Goal: Check status: Check status

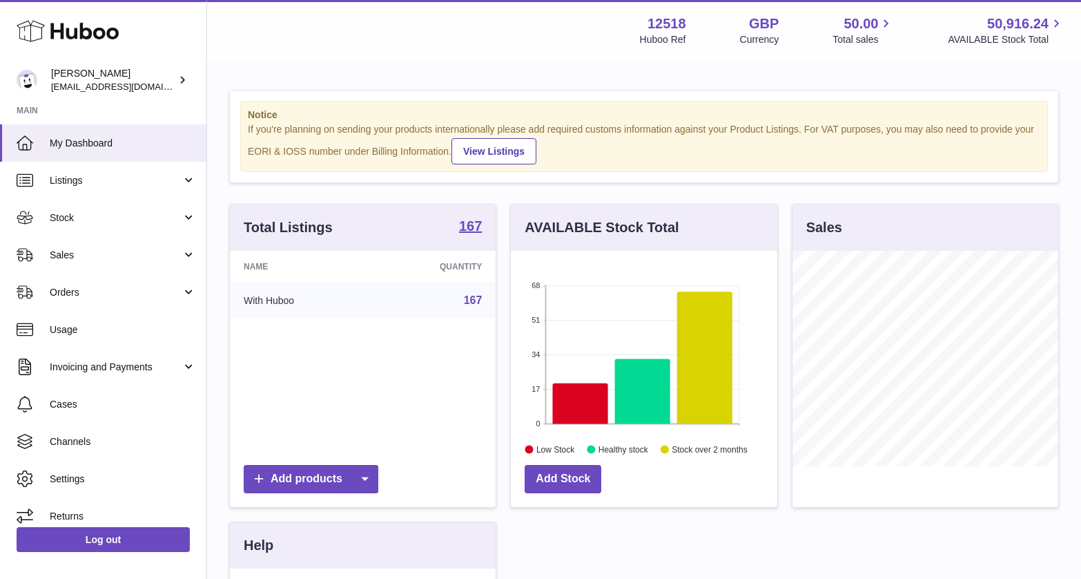
scroll to position [215, 266]
click at [93, 255] on span "Sales" at bounding box center [116, 255] width 132 height 13
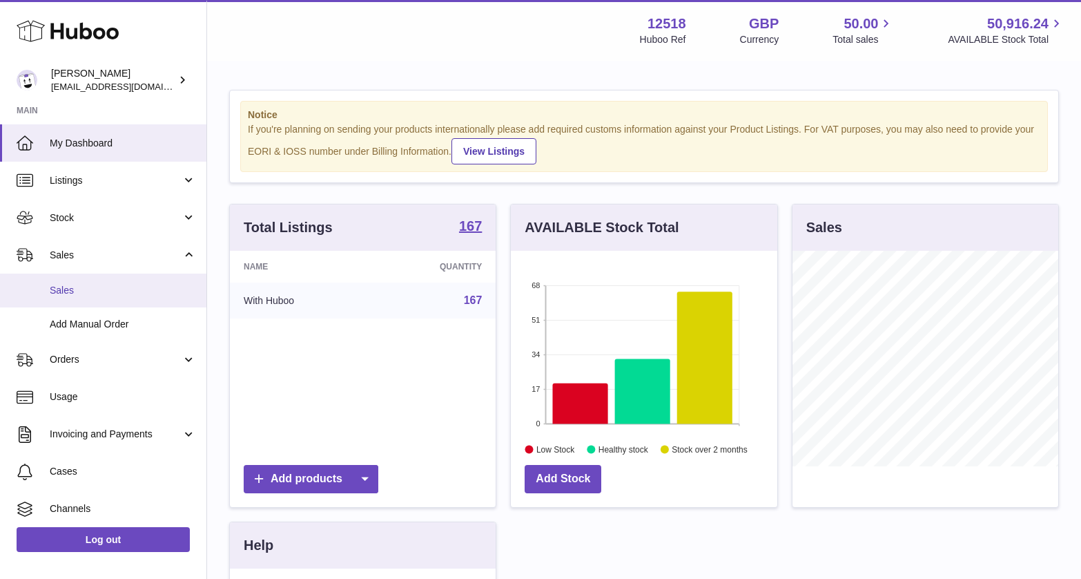
click at [71, 295] on span "Sales" at bounding box center [123, 290] width 146 height 13
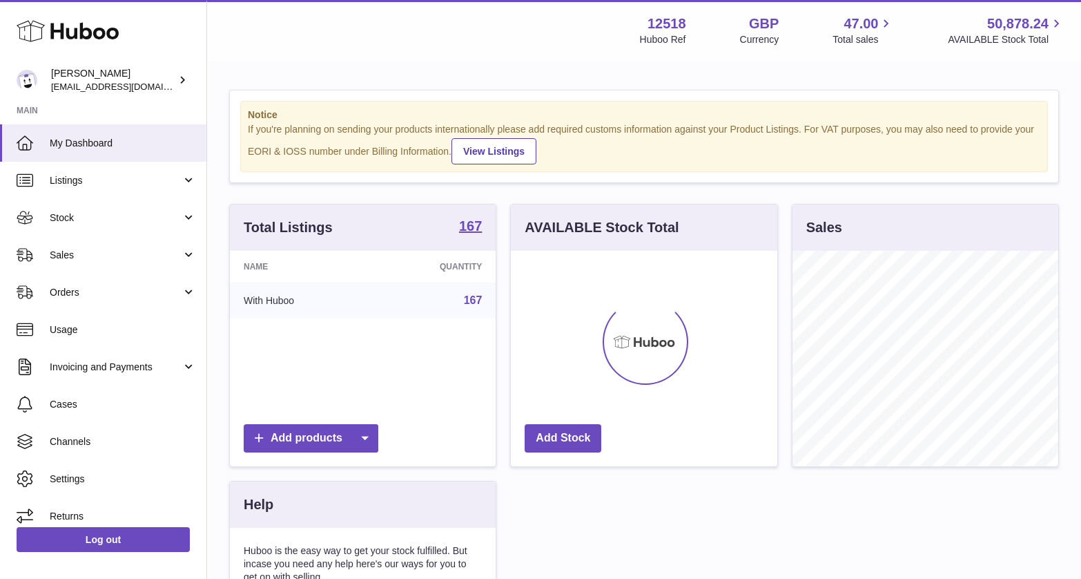
scroll to position [215, 266]
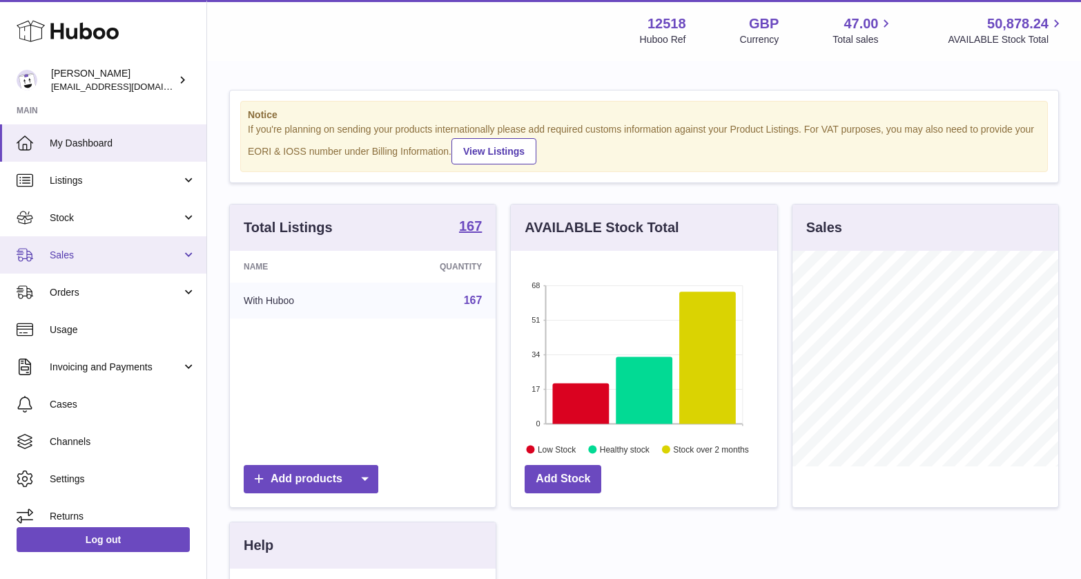
click at [98, 253] on span "Sales" at bounding box center [116, 255] width 132 height 13
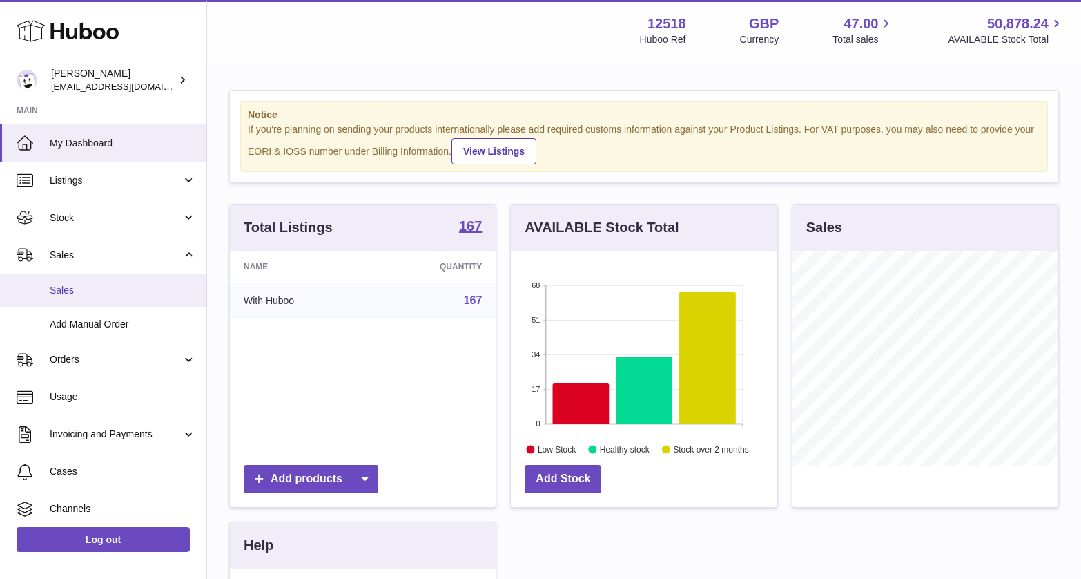
click at [88, 292] on span "Sales" at bounding box center [123, 290] width 146 height 13
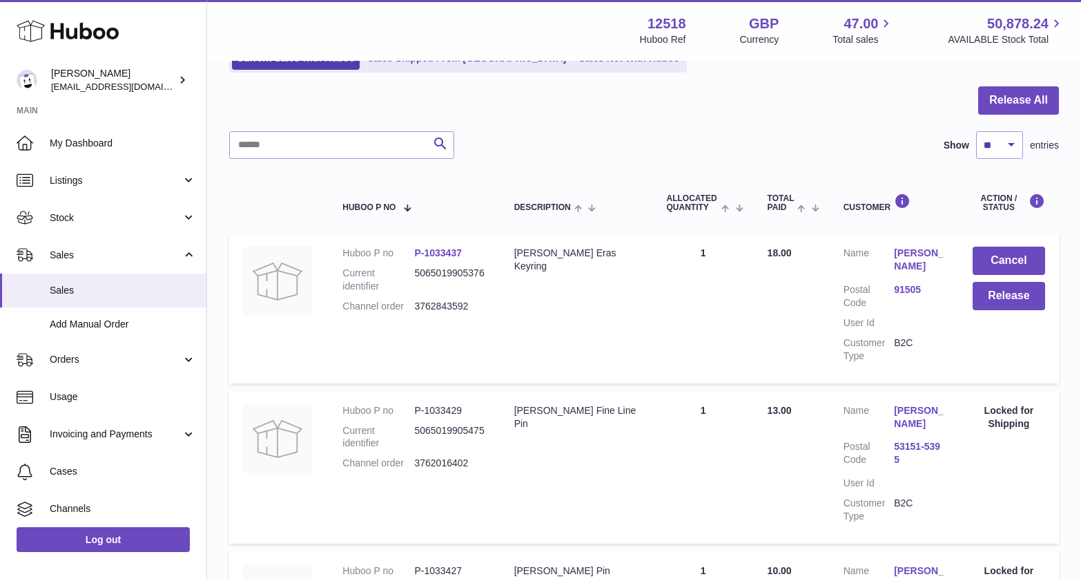
scroll to position [138, 0]
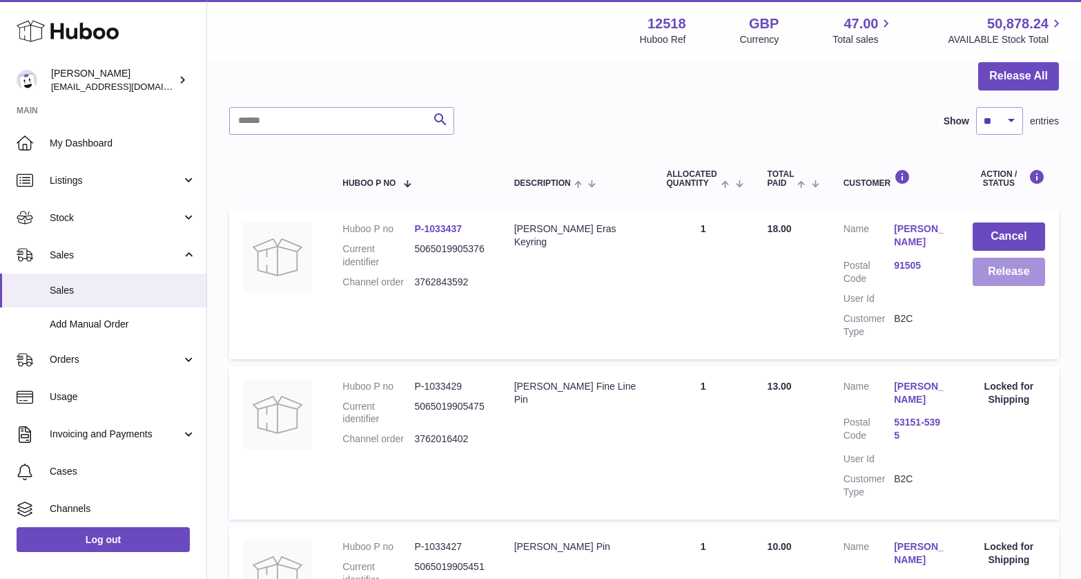
click at [1020, 271] on button "Release" at bounding box center [1009, 272] width 72 height 28
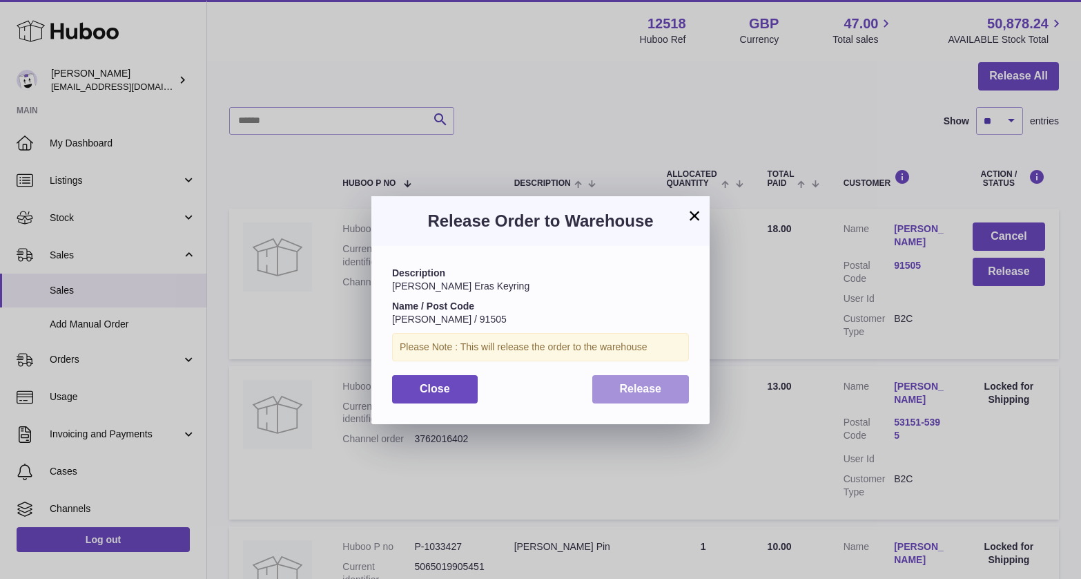
click at [625, 383] on span "Release" at bounding box center [641, 388] width 42 height 12
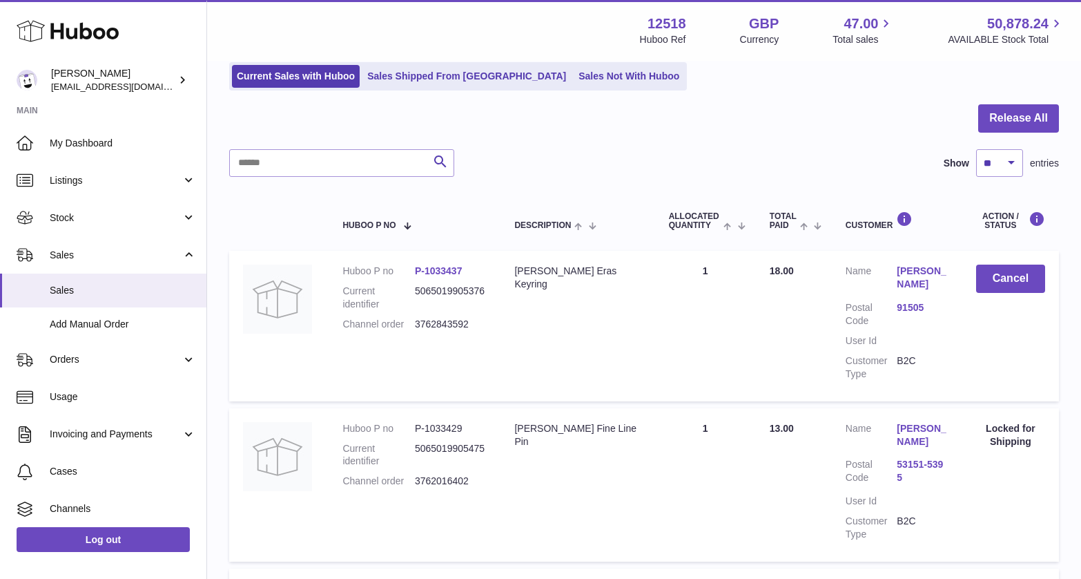
scroll to position [0, 0]
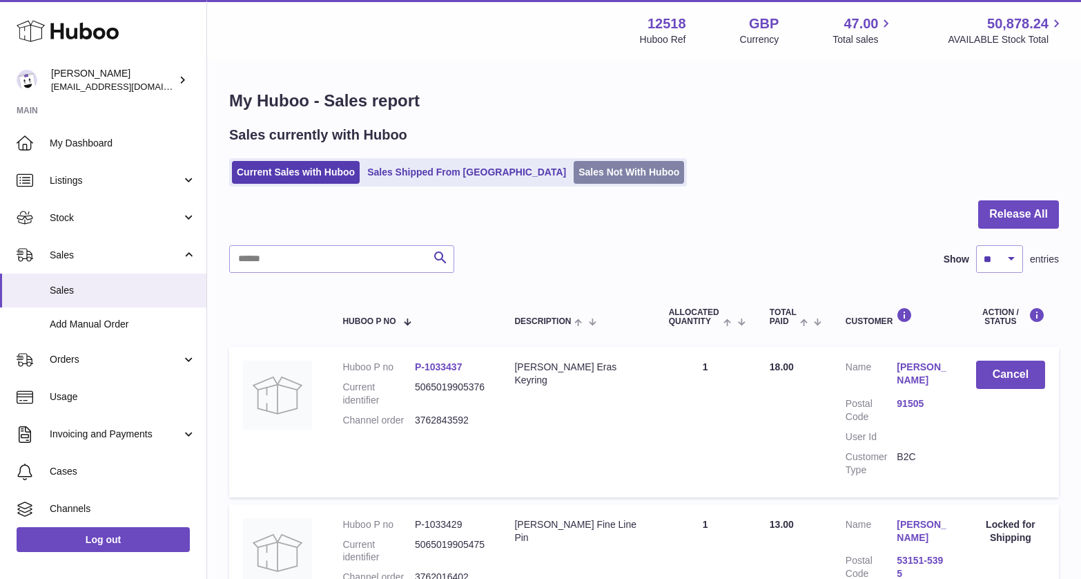
click at [574, 169] on link "Sales Not With Huboo" at bounding box center [629, 172] width 110 height 23
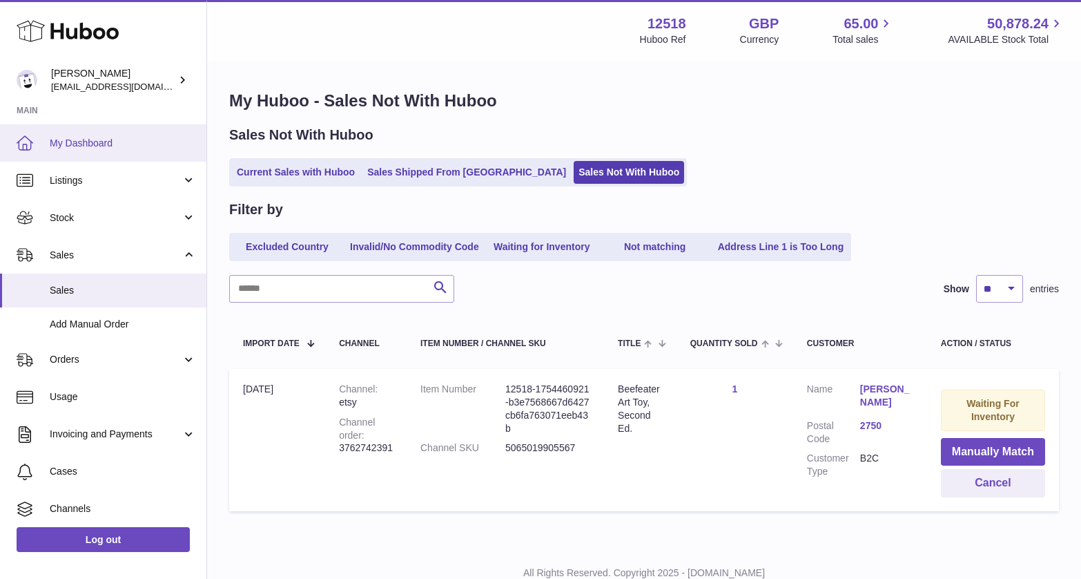
click at [104, 139] on span "My Dashboard" at bounding box center [123, 143] width 146 height 13
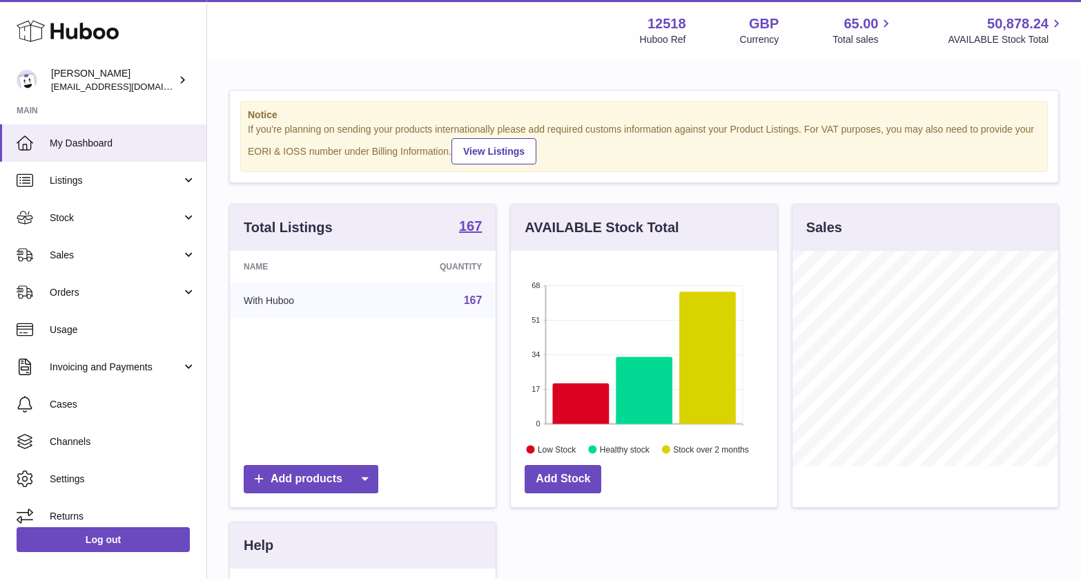
scroll to position [215, 266]
click at [90, 251] on span "Sales" at bounding box center [116, 255] width 132 height 13
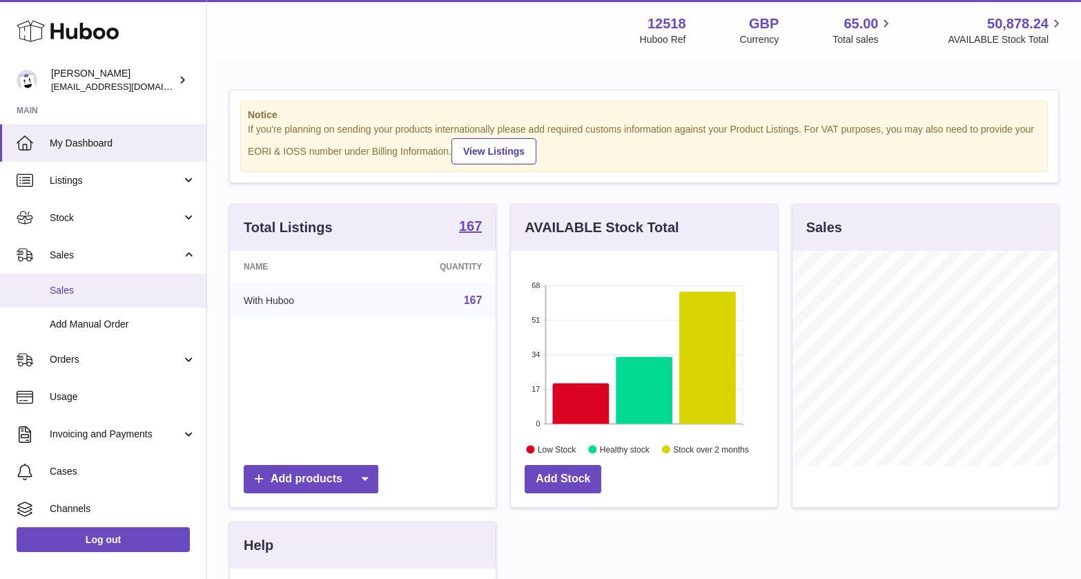
click at [88, 293] on span "Sales" at bounding box center [123, 290] width 146 height 13
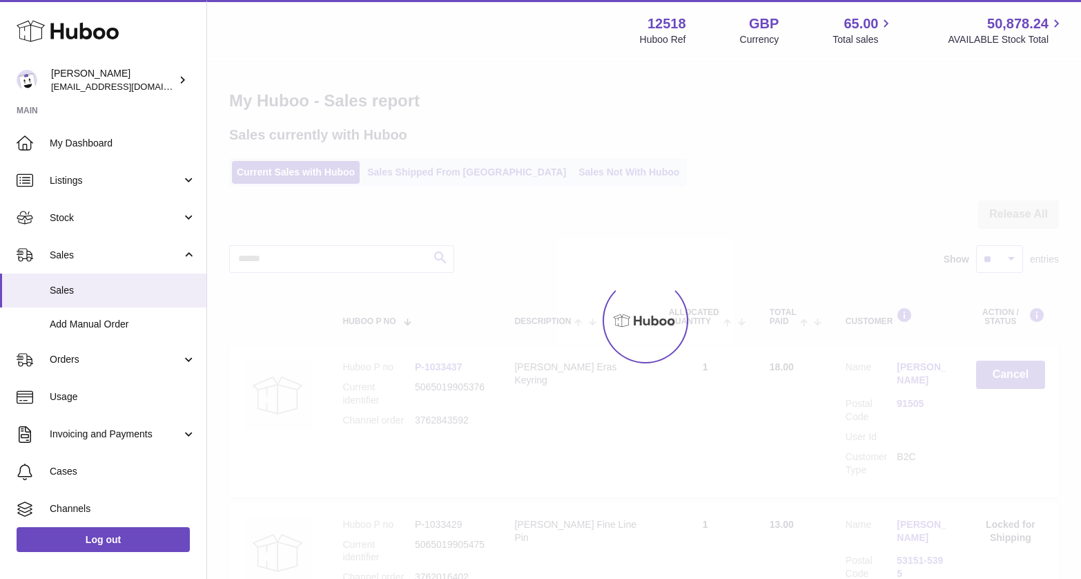
click at [421, 177] on div at bounding box center [644, 320] width 874 height 516
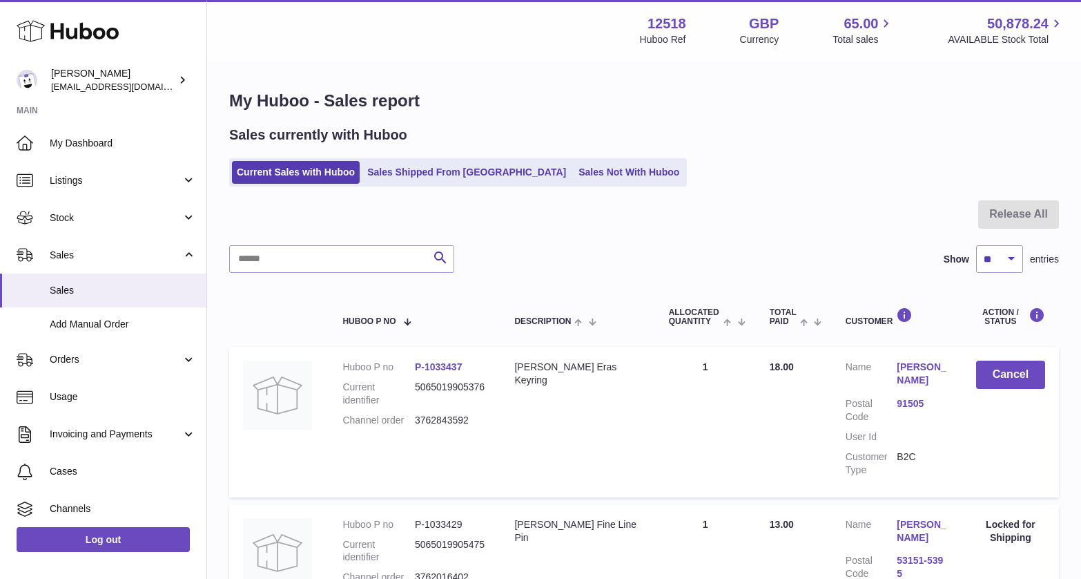
click at [421, 177] on link "Sales Shipped From [GEOGRAPHIC_DATA]" at bounding box center [466, 172] width 208 height 23
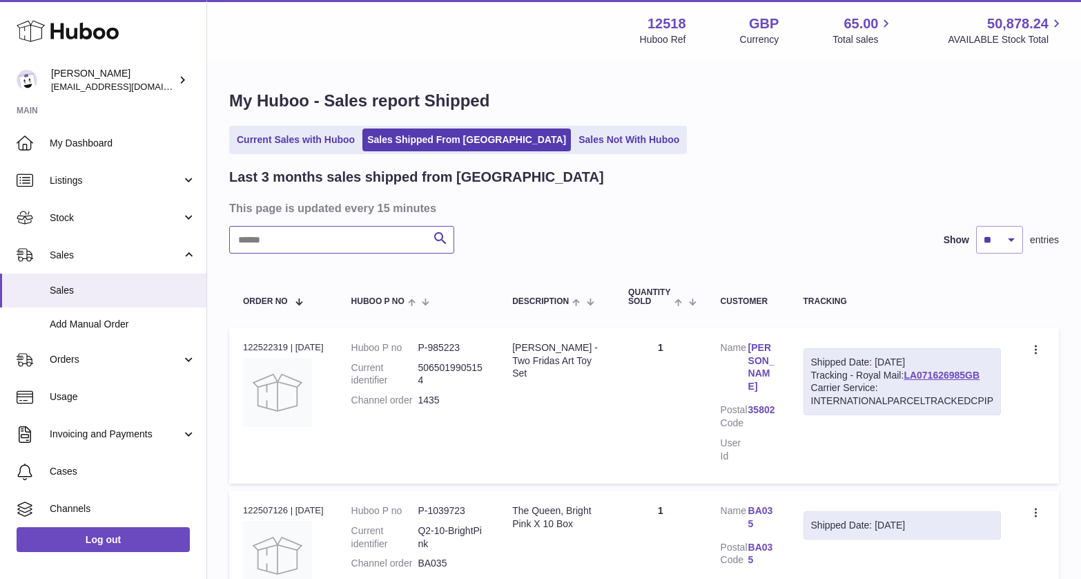
click at [383, 245] on input "text" at bounding box center [341, 240] width 225 height 28
type input "******"
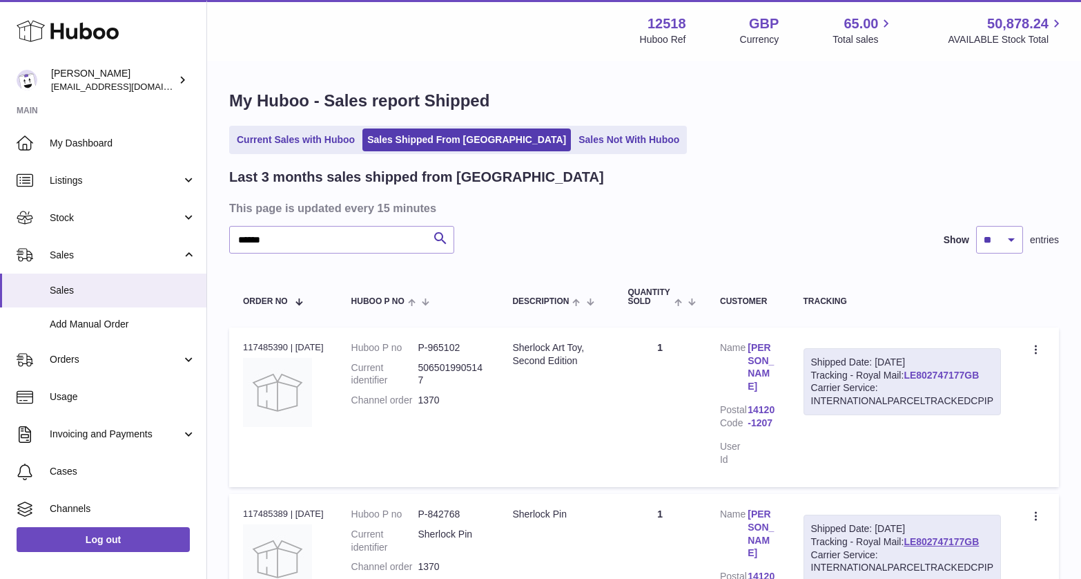
click at [936, 374] on link "LE802747177GB" at bounding box center [941, 374] width 75 height 11
click at [973, 375] on link "LE802747177GB" at bounding box center [941, 374] width 75 height 11
drag, startPoint x: 985, startPoint y: 373, endPoint x: 908, endPoint y: 371, distance: 77.4
click at [908, 371] on div "Shipped Date: [DATE] Tracking - Royal Mail: LE802747177GB Carrier Service: INTE…" at bounding box center [902, 382] width 197 height 68
copy link "LE802747177GB"
